Goal: Find specific page/section: Find specific page/section

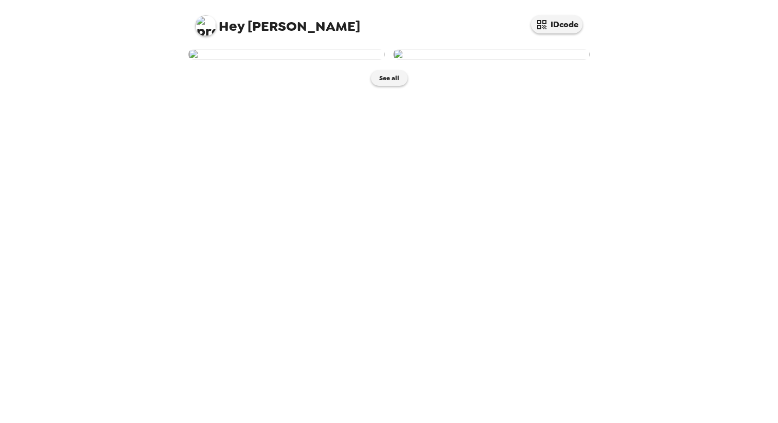
click at [300, 60] on img at bounding box center [286, 54] width 197 height 11
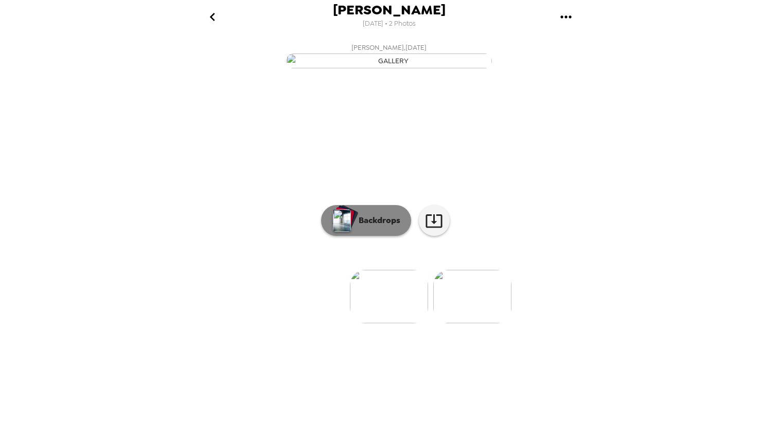
click at [364, 227] on p "Backdrops" at bounding box center [376, 221] width 47 height 12
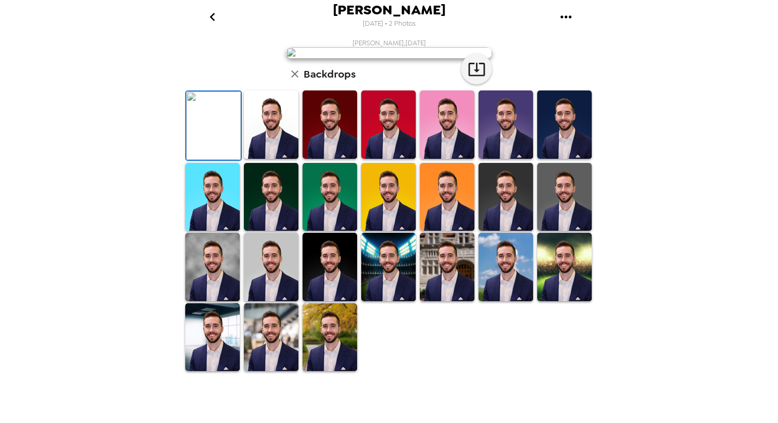
scroll to position [10, 0]
click at [275, 159] on img at bounding box center [271, 125] width 55 height 68
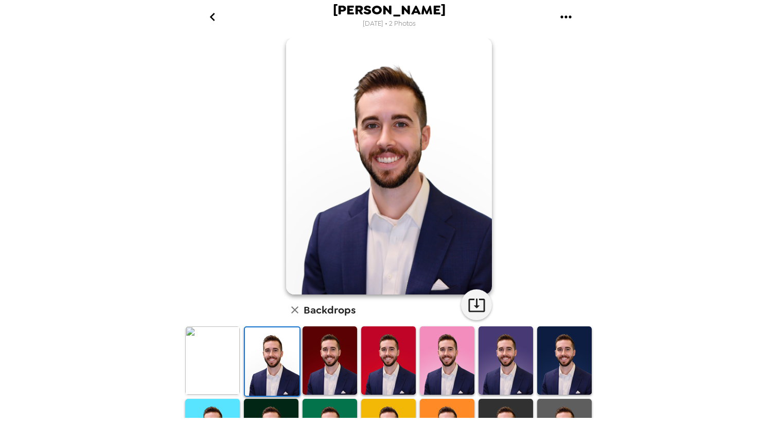
click at [225, 358] on img at bounding box center [212, 361] width 55 height 68
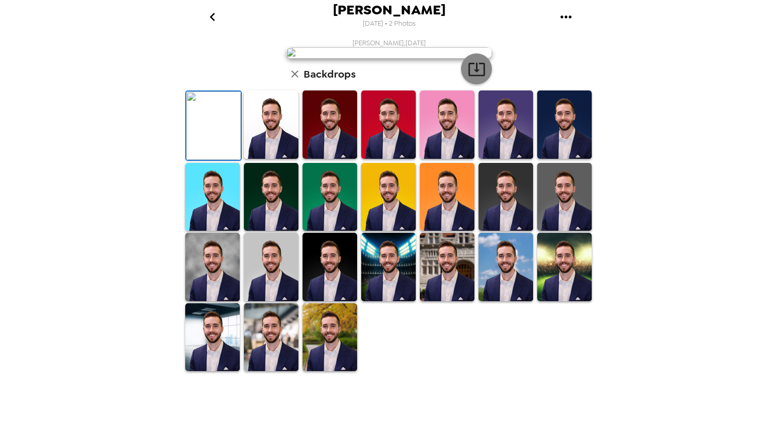
click at [475, 78] on icon "button" at bounding box center [477, 69] width 18 height 18
click at [289, 159] on img at bounding box center [271, 125] width 55 height 68
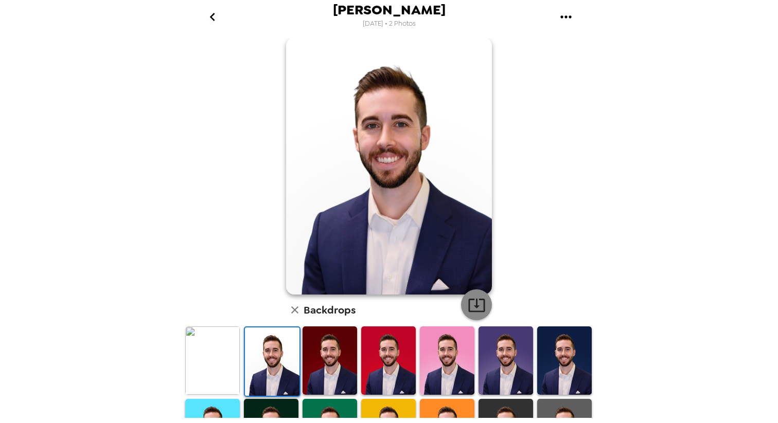
click at [476, 304] on icon "button" at bounding box center [476, 305] width 16 height 13
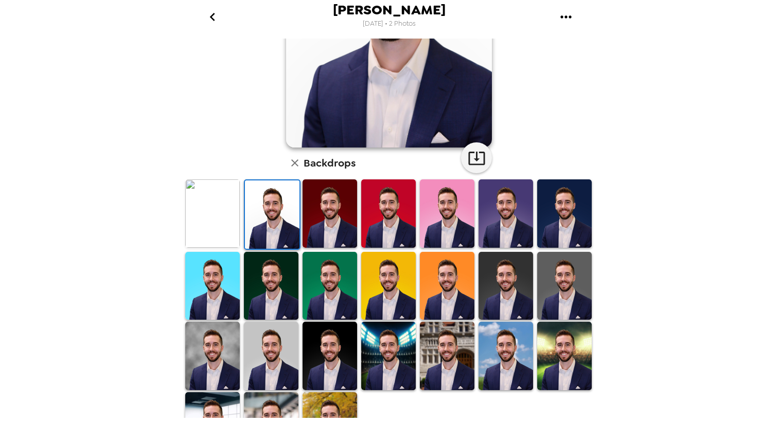
click at [576, 215] on img at bounding box center [564, 214] width 55 height 68
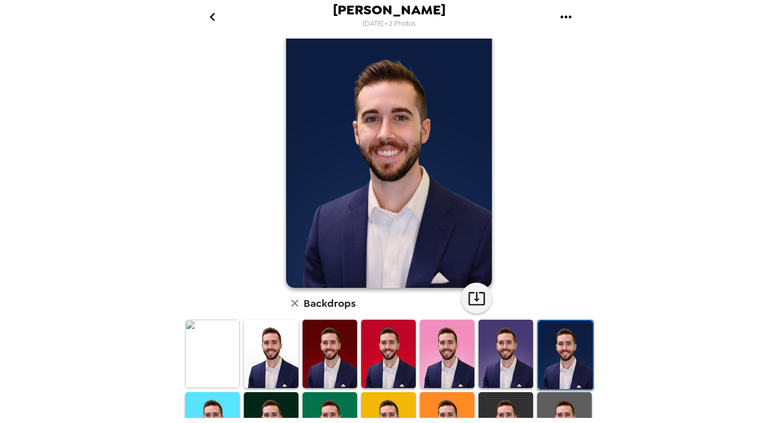
scroll to position [0, 0]
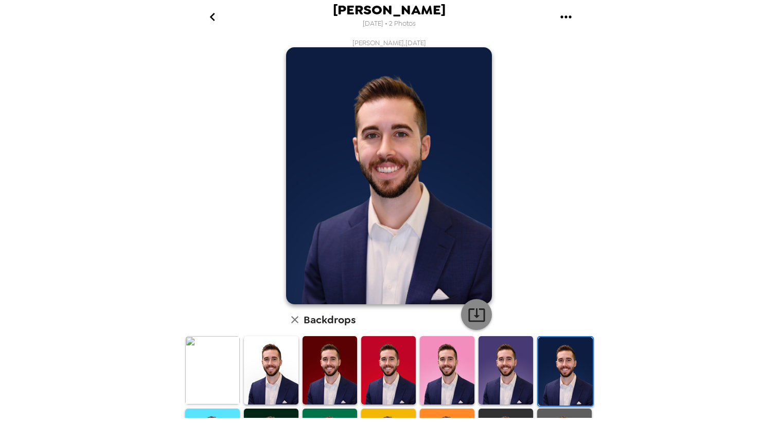
click at [478, 311] on icon "button" at bounding box center [477, 315] width 18 height 18
click at [508, 352] on img at bounding box center [505, 370] width 55 height 68
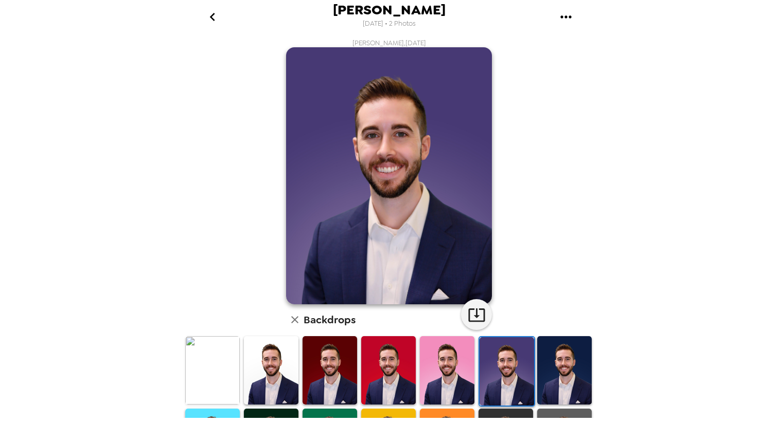
click at [443, 377] on img at bounding box center [447, 370] width 55 height 68
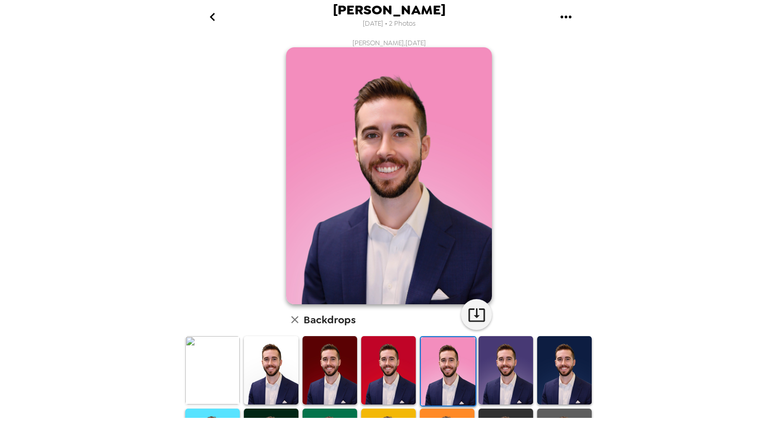
click at [508, 375] on img at bounding box center [505, 370] width 55 height 68
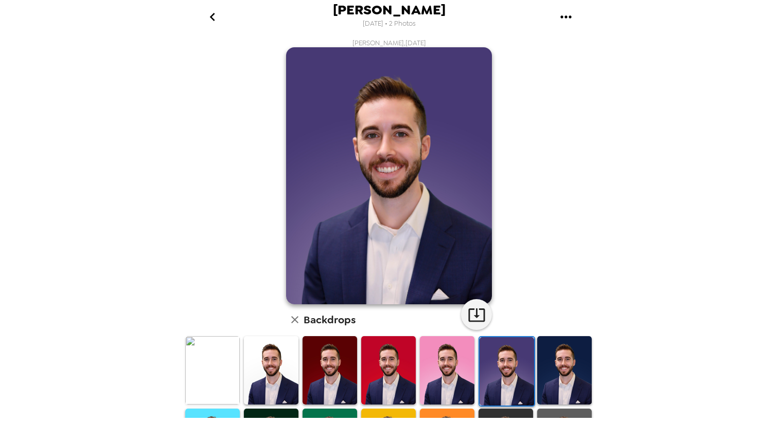
click at [478, 371] on div at bounding box center [506, 371] width 57 height 70
click at [459, 371] on img at bounding box center [447, 370] width 55 height 68
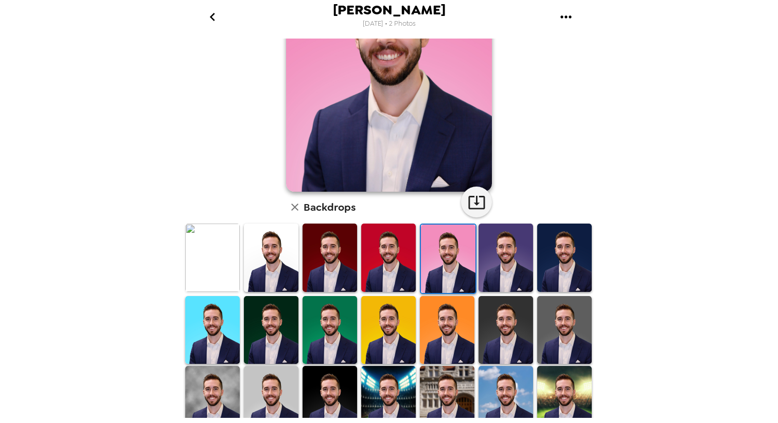
scroll to position [111, 0]
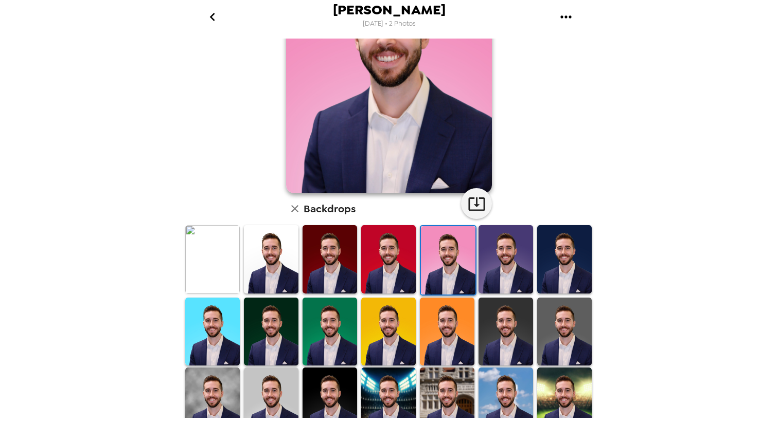
click at [281, 333] on img at bounding box center [271, 332] width 55 height 68
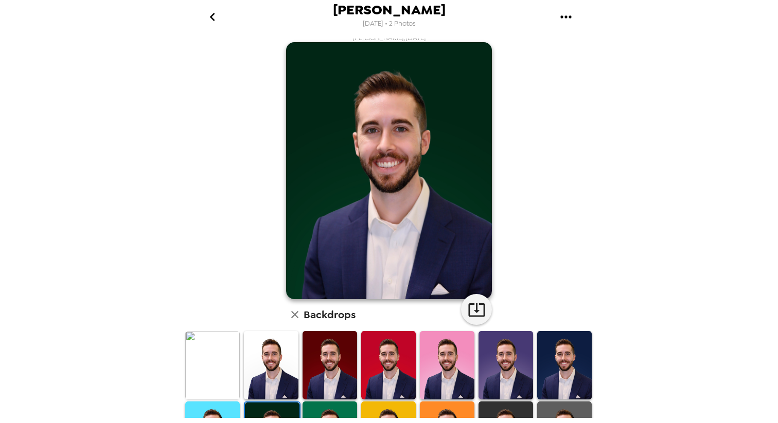
scroll to position [4, 0]
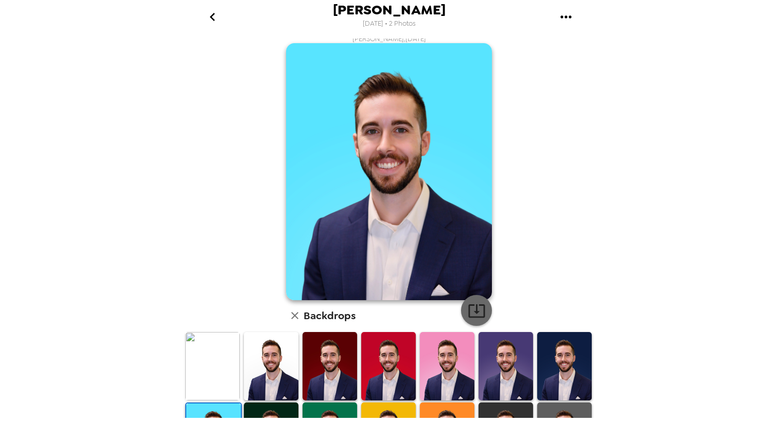
click at [480, 306] on icon "button" at bounding box center [476, 311] width 16 height 13
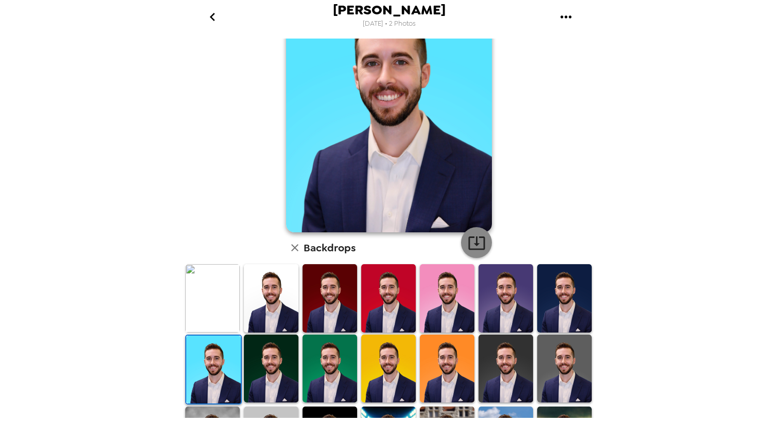
scroll to position [74, 0]
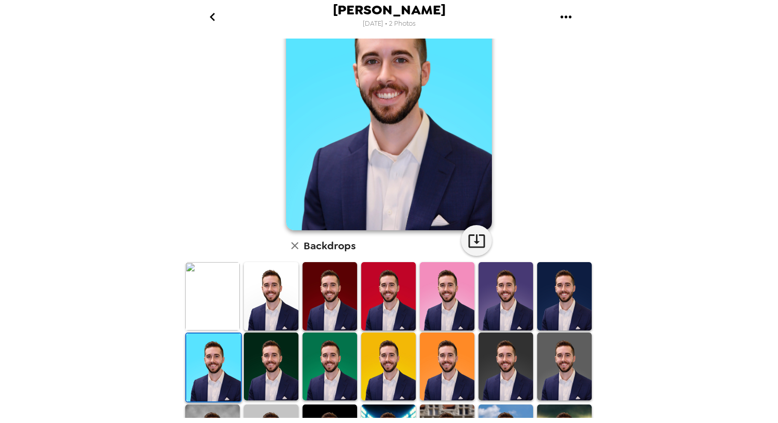
click at [274, 388] on img at bounding box center [271, 367] width 55 height 68
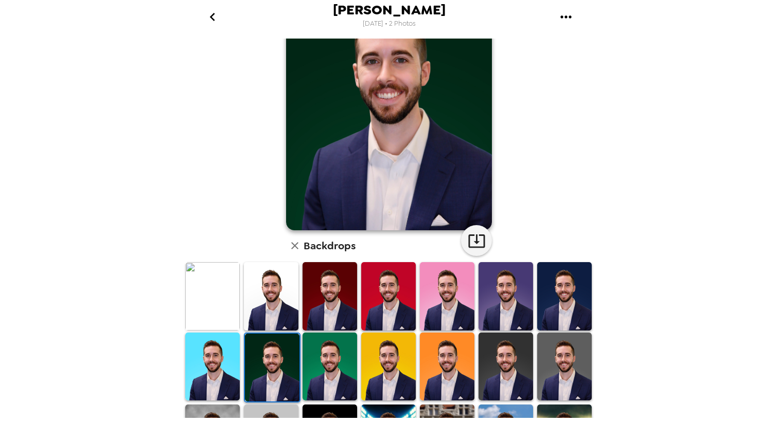
click at [329, 384] on img at bounding box center [329, 367] width 55 height 68
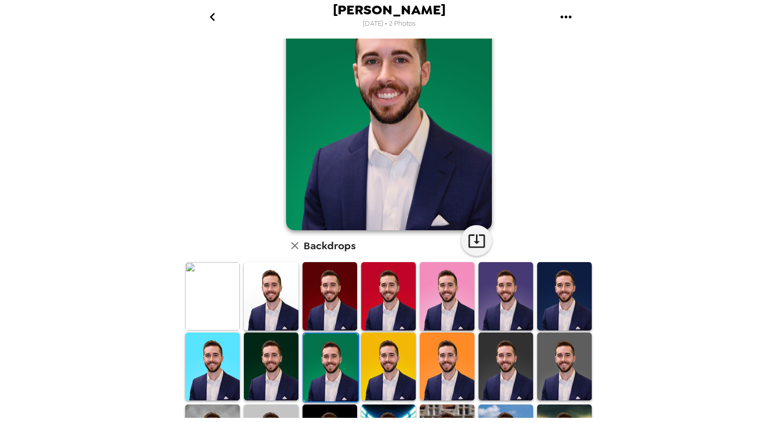
scroll to position [70, 0]
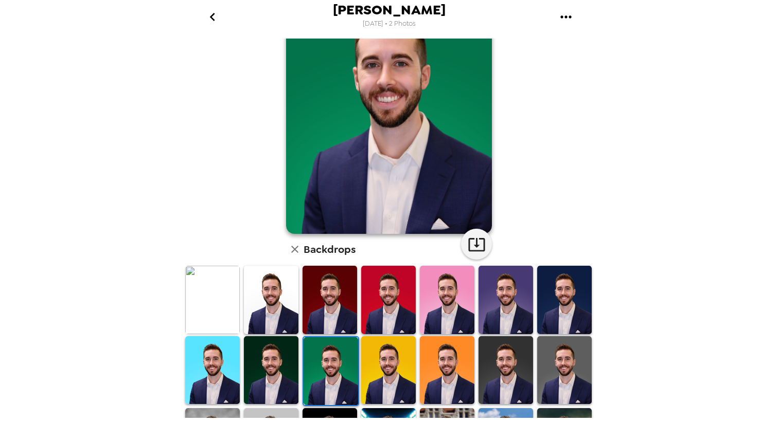
click at [378, 378] on img at bounding box center [388, 370] width 55 height 68
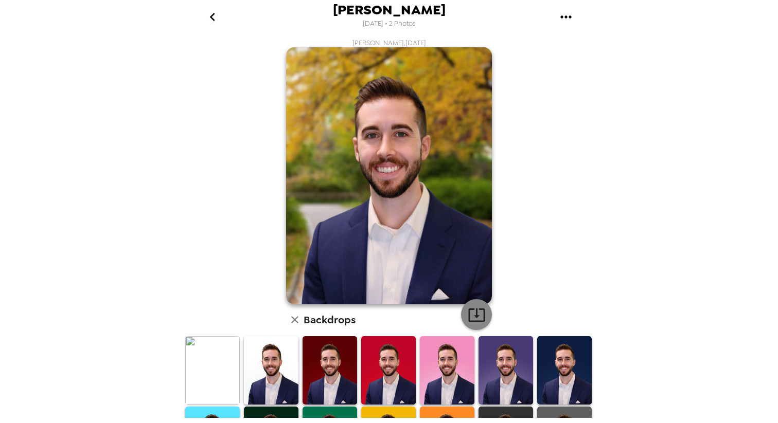
click at [474, 305] on button "button" at bounding box center [476, 314] width 31 height 31
click at [649, 273] on div "[PERSON_NAME] [DATE] • 2 Photos [PERSON_NAME] , [DATE] Backdrops" at bounding box center [389, 211] width 778 height 423
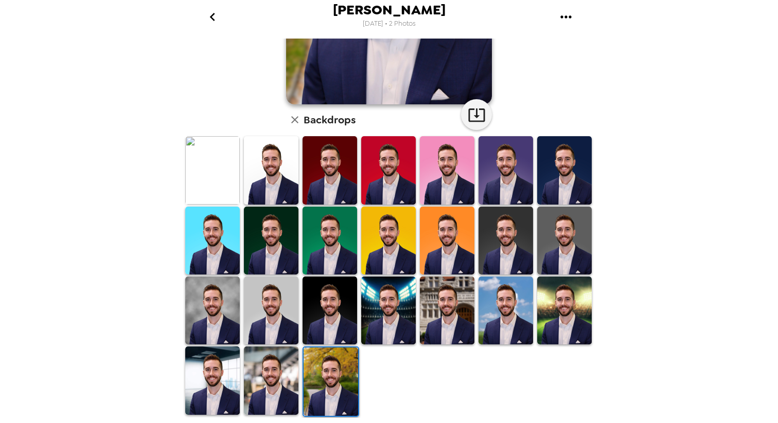
scroll to position [185, 0]
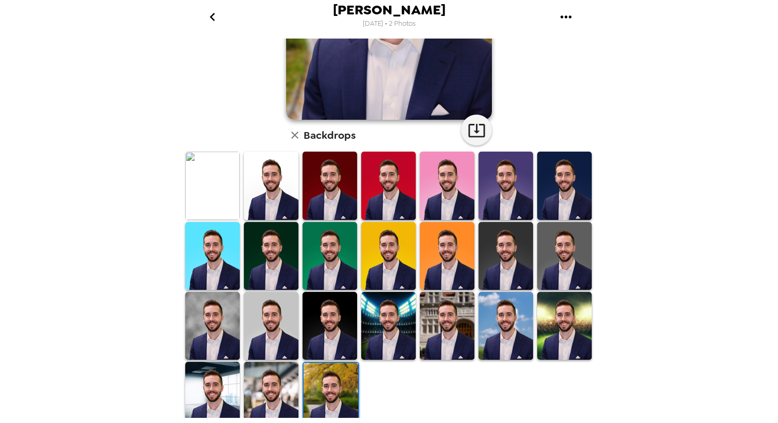
click at [270, 194] on img at bounding box center [271, 186] width 55 height 68
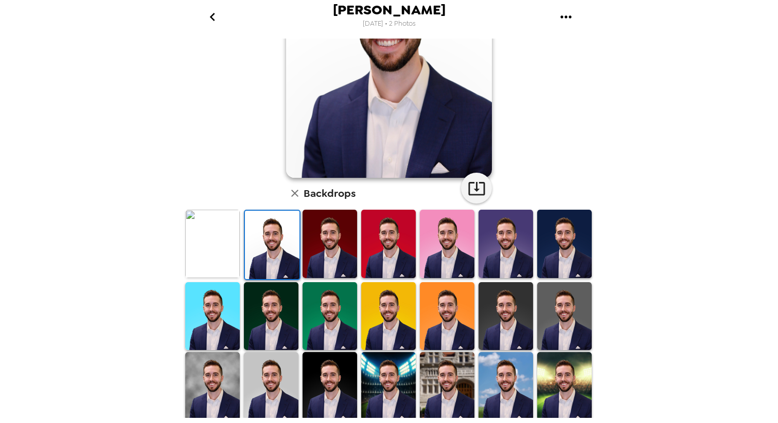
scroll to position [0, 0]
